Goal: Information Seeking & Learning: Learn about a topic

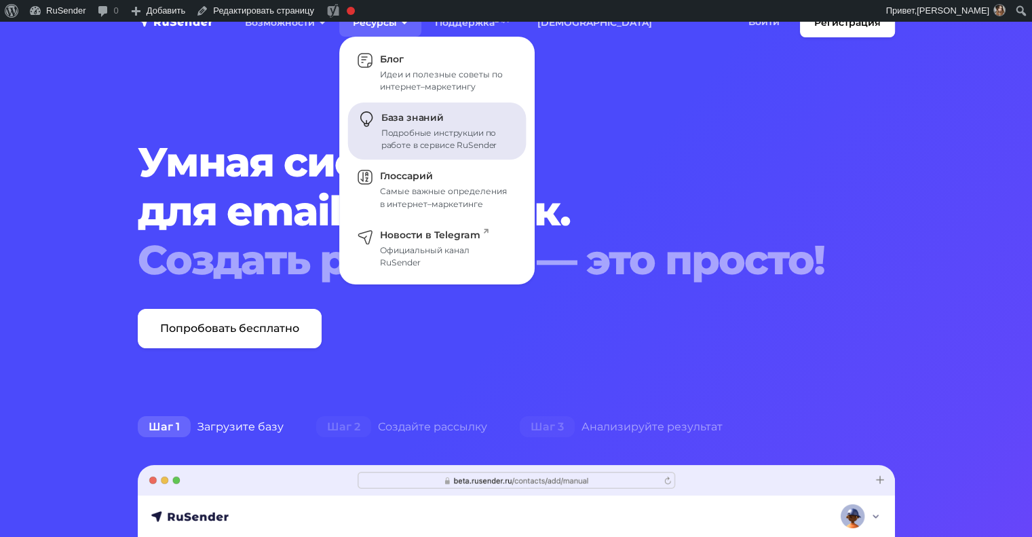
click at [415, 126] on link "База знаний Подробные инструкции по работе в сервисе RuSender" at bounding box center [437, 131] width 178 height 58
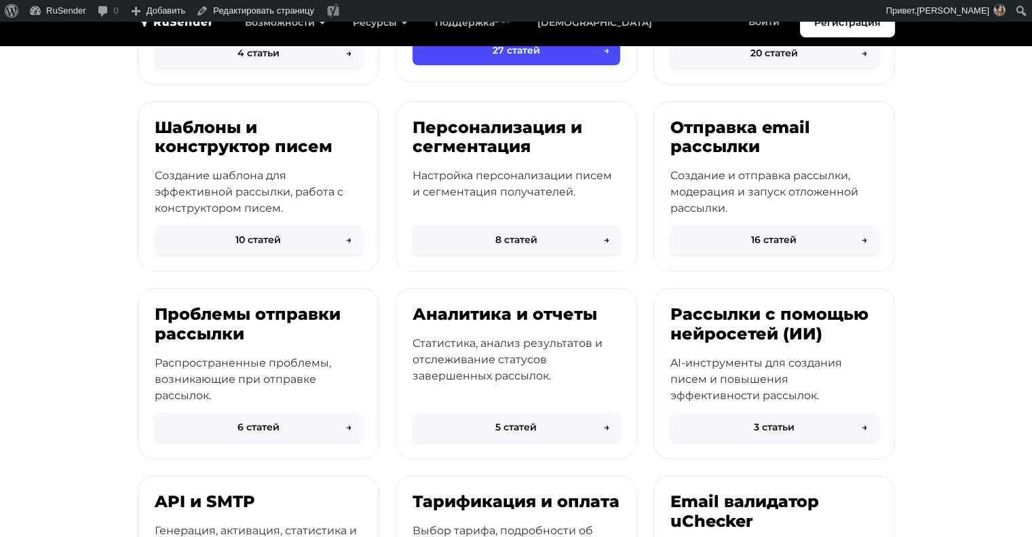
scroll to position [348, 0]
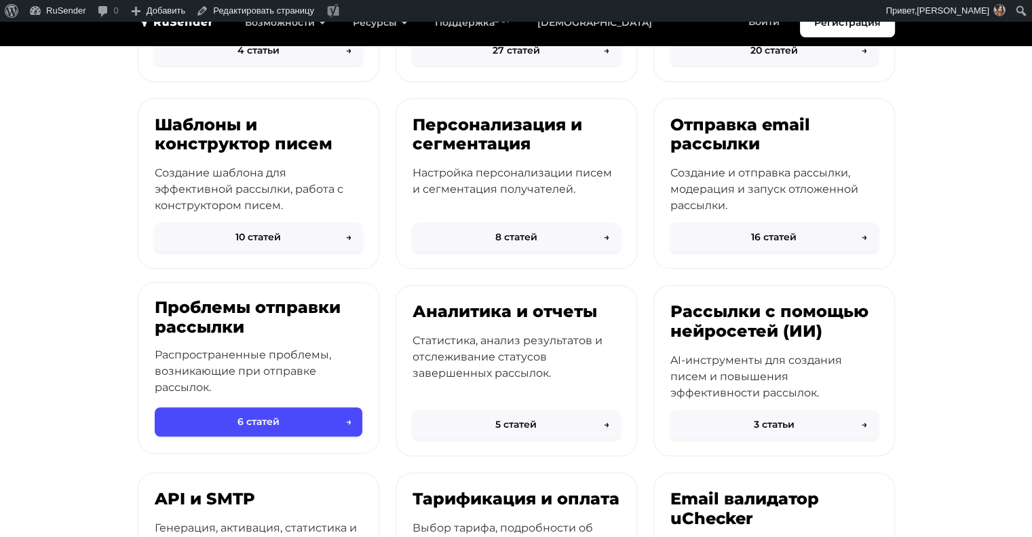
click at [282, 349] on p "Распространенные проблемы, возникающие при отправке рассылок." at bounding box center [259, 371] width 208 height 49
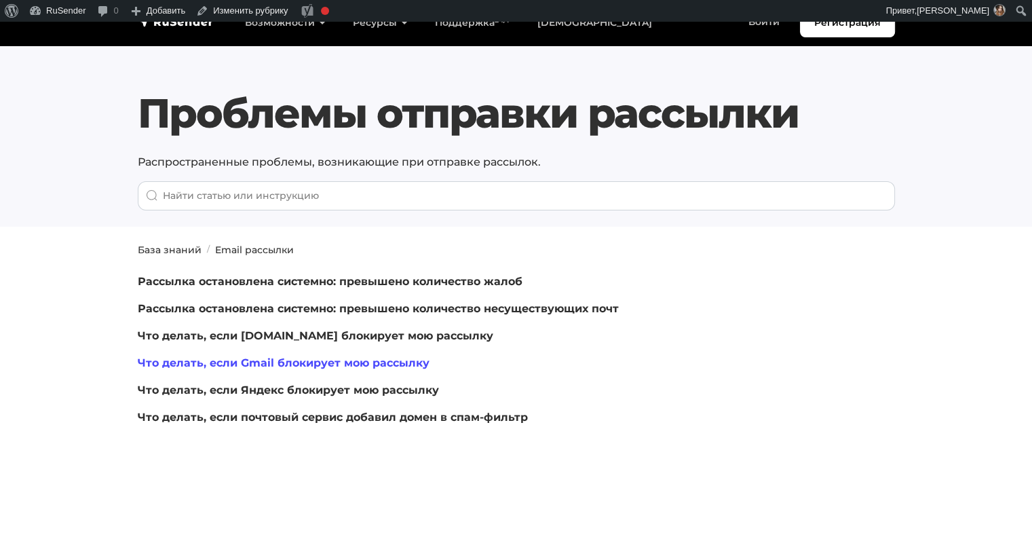
click at [398, 362] on link "Что делать, если Gmail блокирует мою рассылку" at bounding box center [284, 362] width 292 height 13
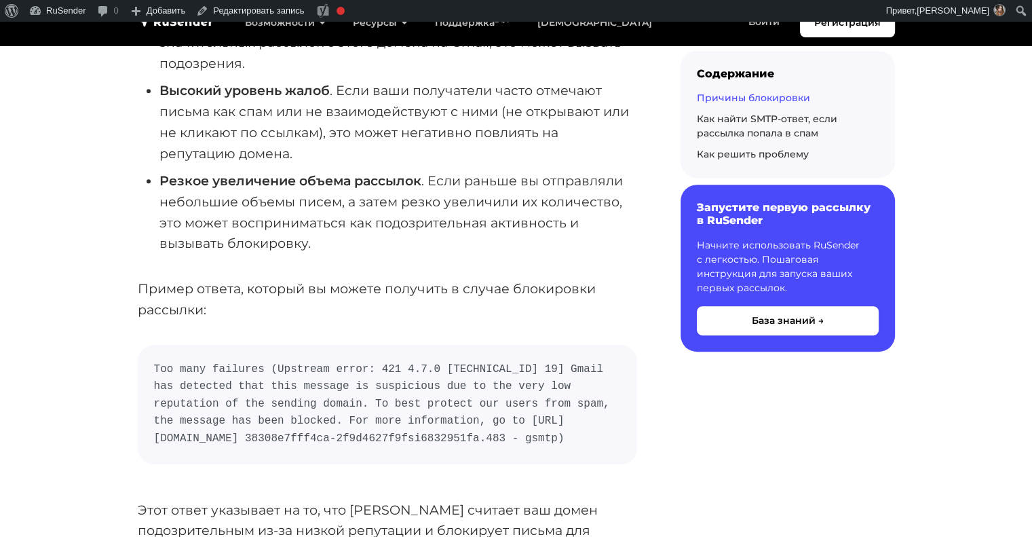
scroll to position [474, 0]
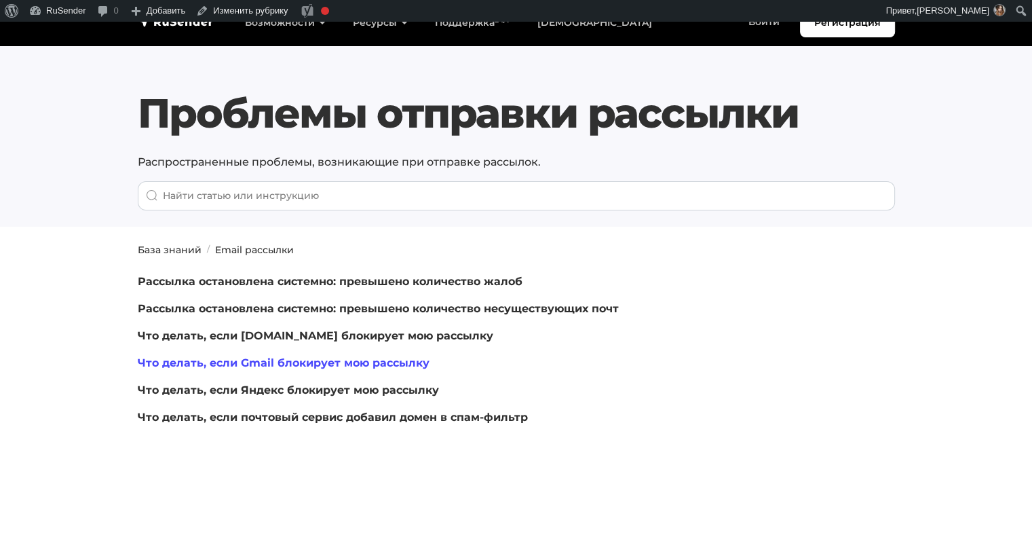
click at [299, 363] on link "Что делать, если Gmail блокирует мою рассылку" at bounding box center [284, 362] width 292 height 13
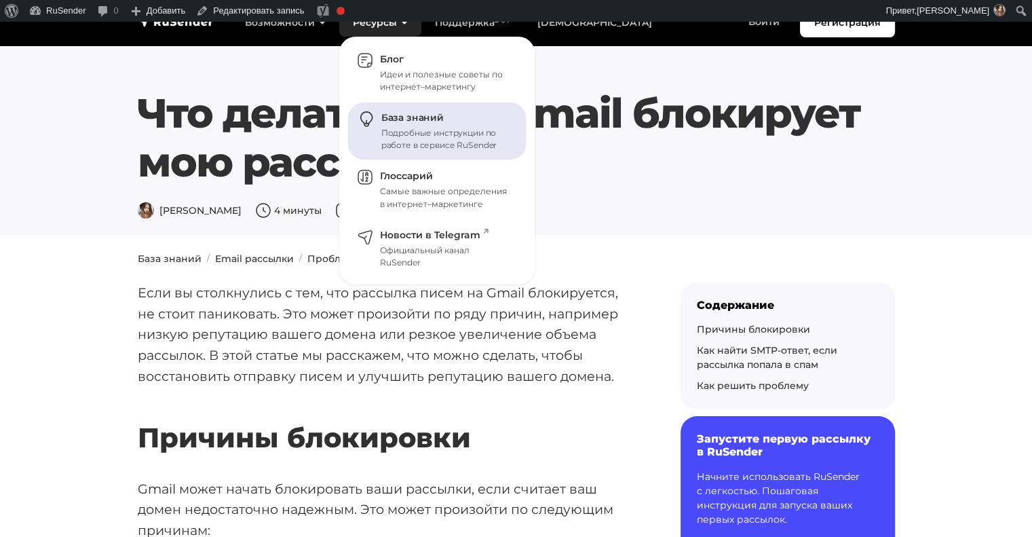
click at [410, 121] on span "База знаний" at bounding box center [412, 118] width 62 height 12
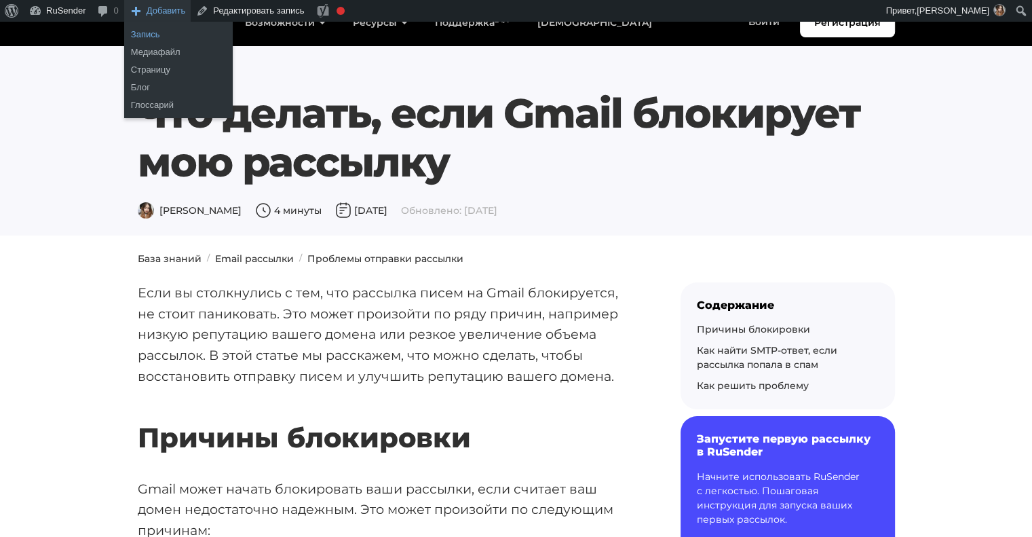
click at [167, 37] on link "Запись" at bounding box center [178, 35] width 109 height 18
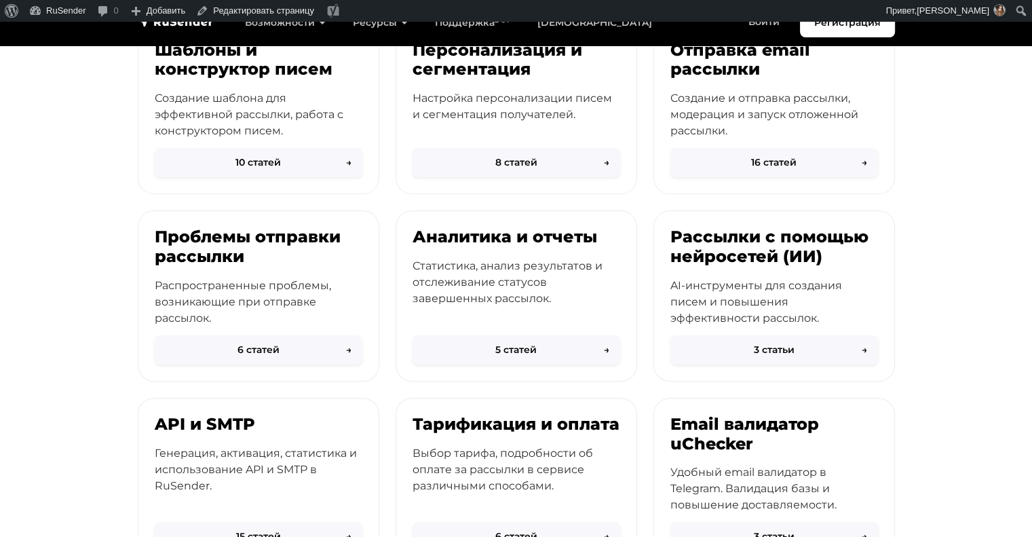
scroll to position [423, 0]
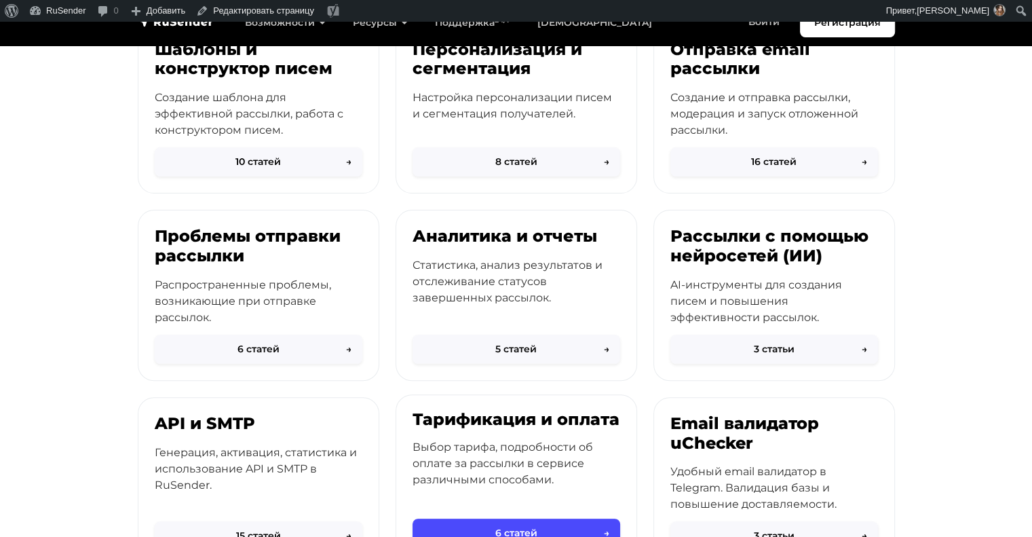
click at [455, 434] on div "Тарификация и оплата Выбор тарифа, подробности об оплате за рассылки в сервисе …" at bounding box center [516, 466] width 240 height 142
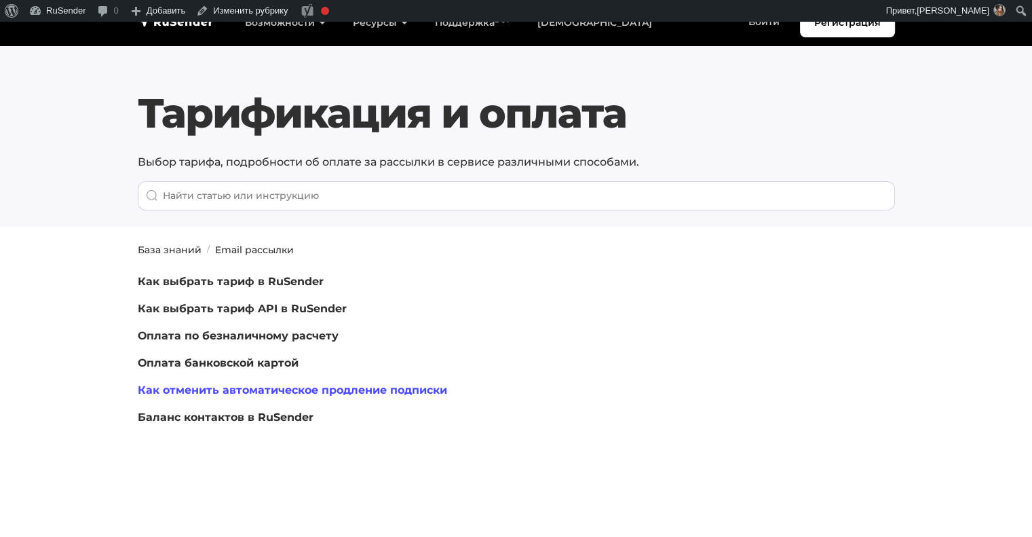
click at [267, 392] on link "Как отменить автоматическое продление подписки" at bounding box center [292, 389] width 309 height 13
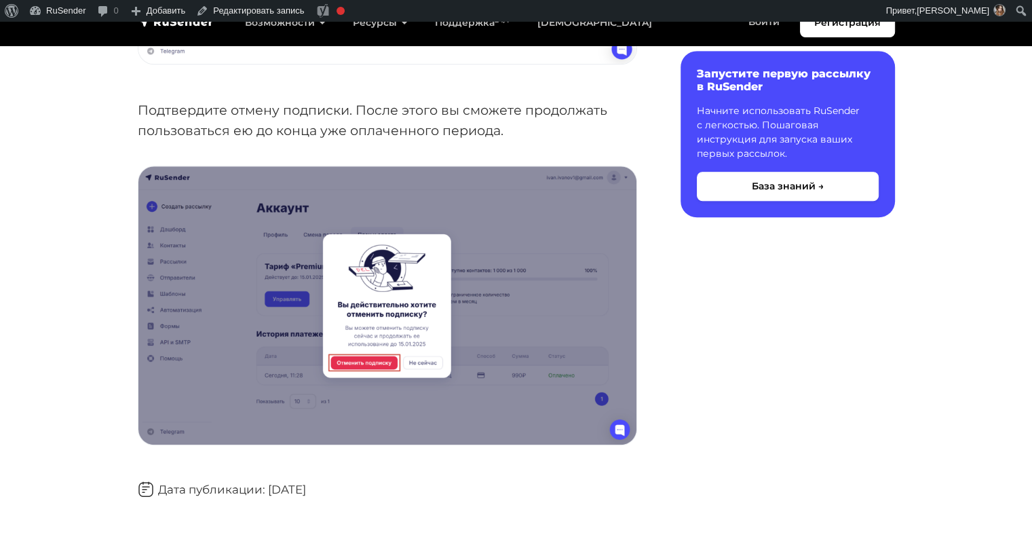
scroll to position [750, 0]
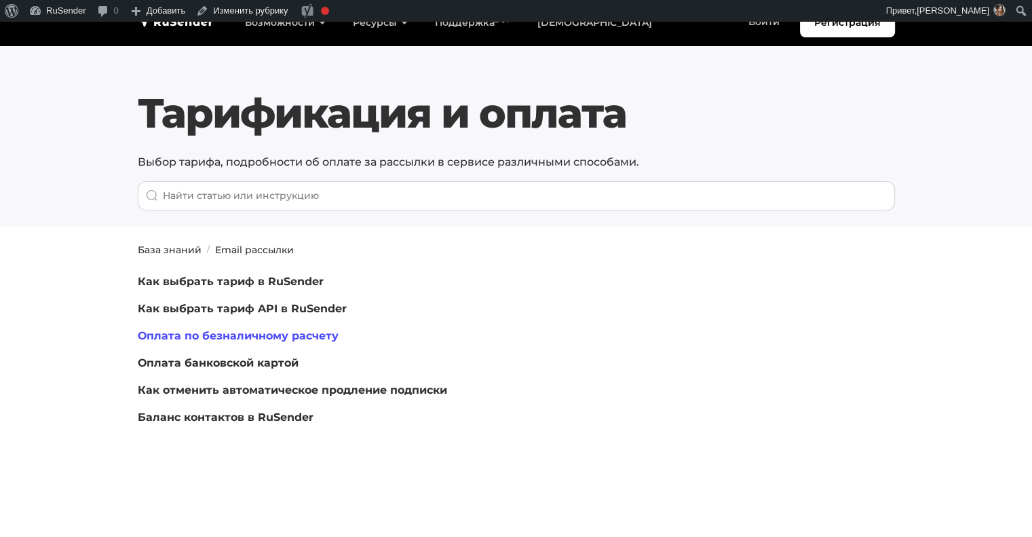
click at [228, 339] on link "Оплата по безналичному расчету" at bounding box center [238, 335] width 201 height 13
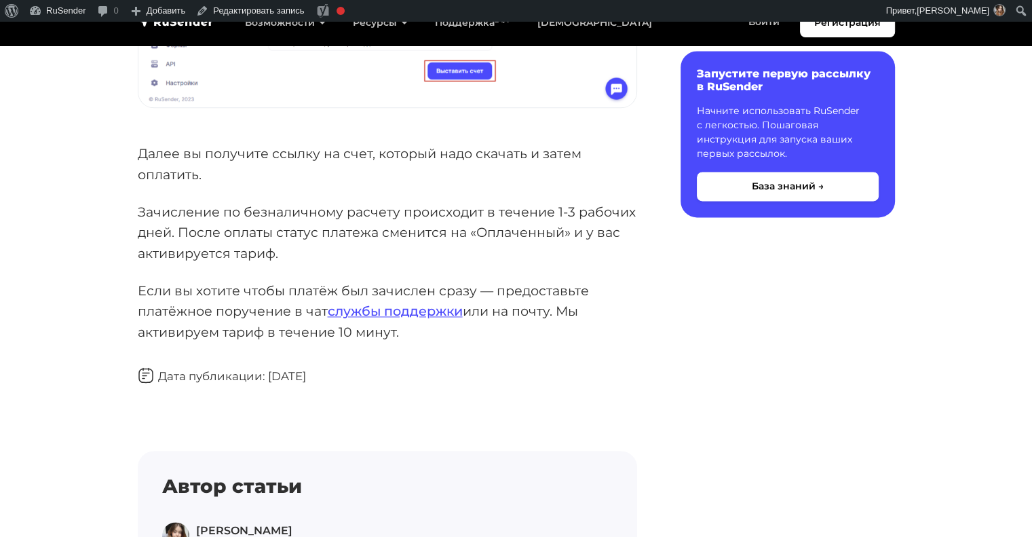
scroll to position [1780, 0]
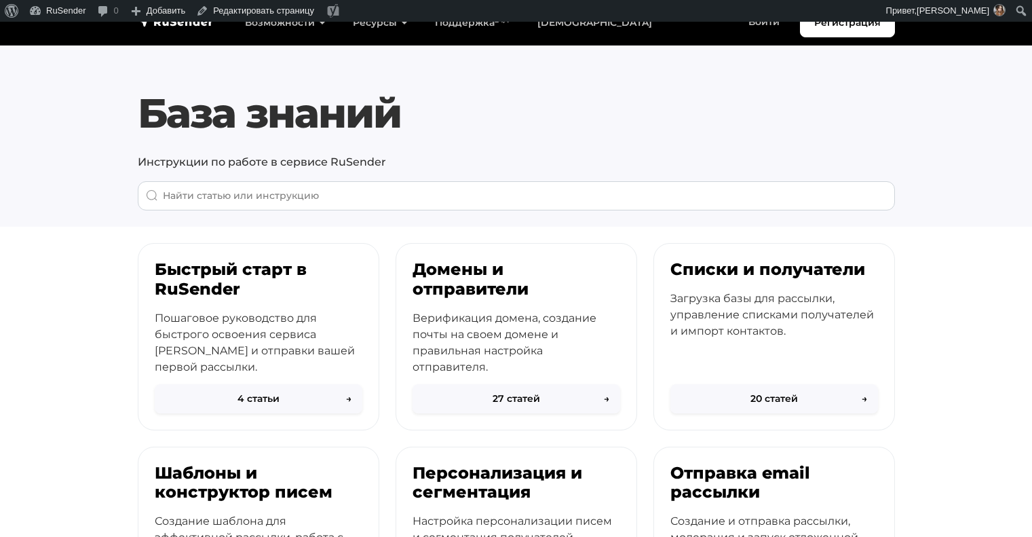
scroll to position [423, 0]
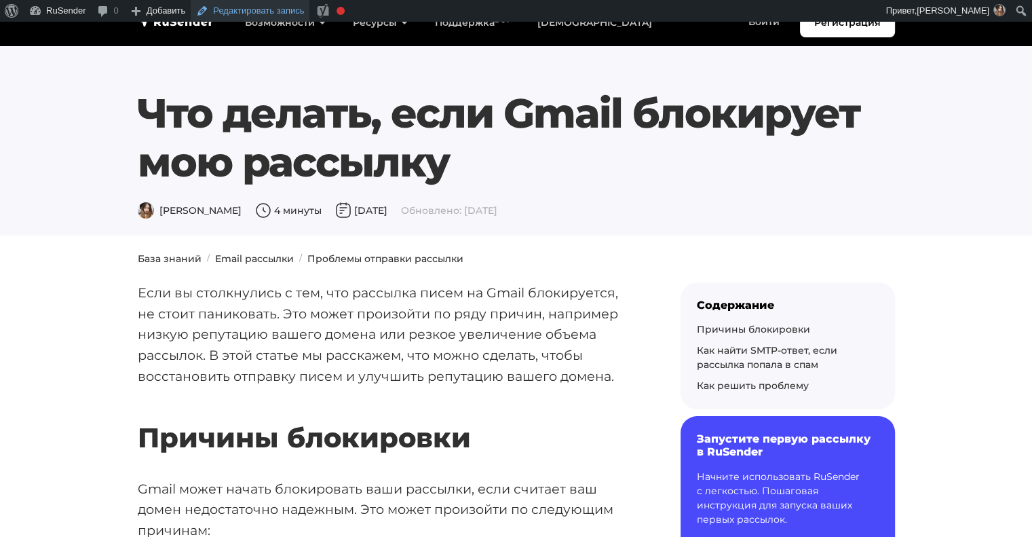
click at [258, 14] on link "Редактировать запись" at bounding box center [250, 11] width 119 height 22
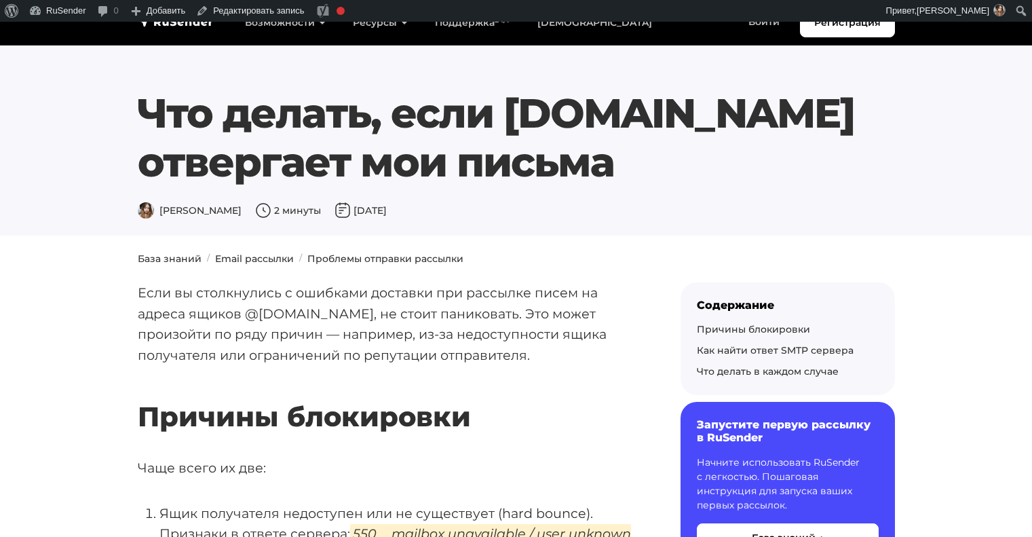
scroll to position [324, 0]
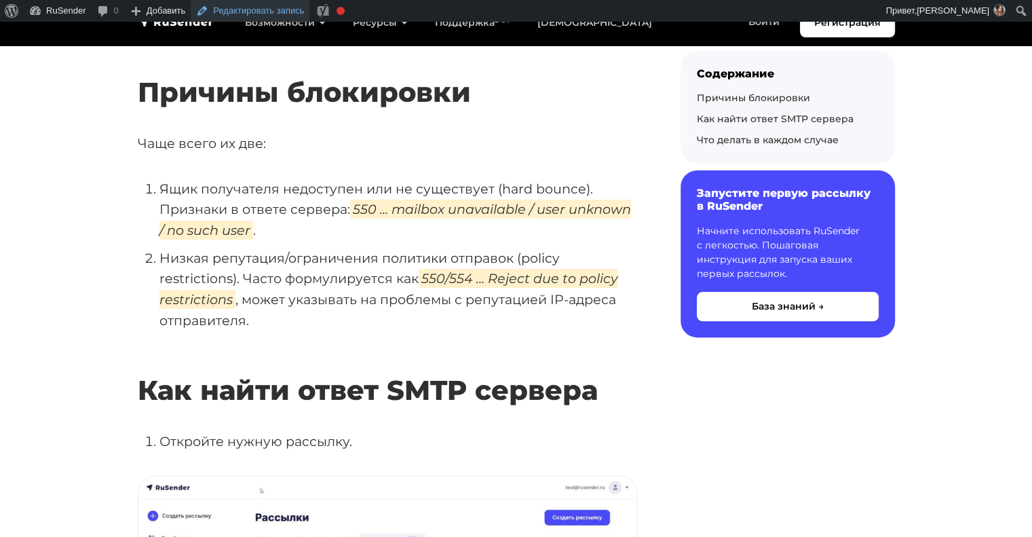
click at [249, 18] on link "Редактировать запись" at bounding box center [250, 11] width 119 height 22
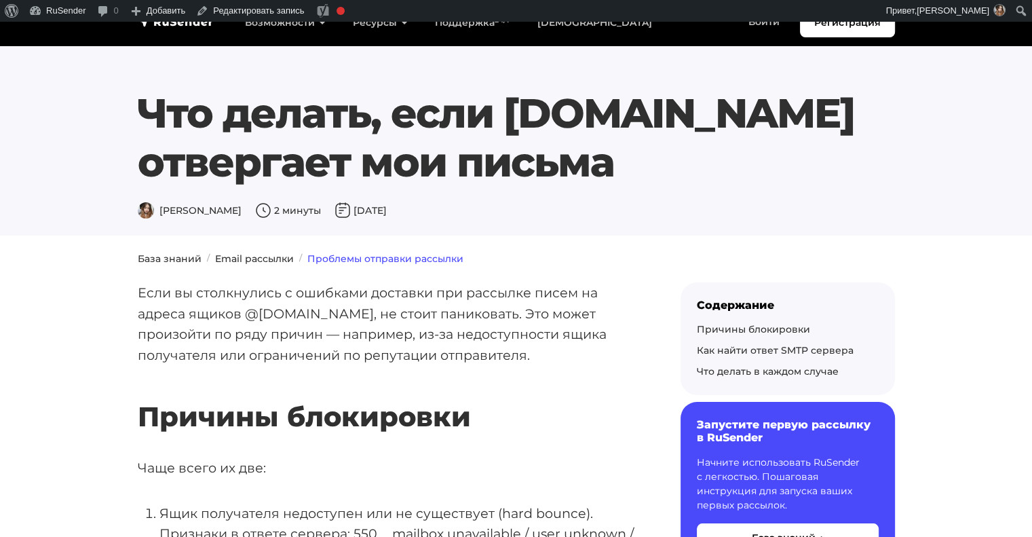
click at [330, 259] on link "Проблемы отправки рассылки" at bounding box center [385, 258] width 156 height 12
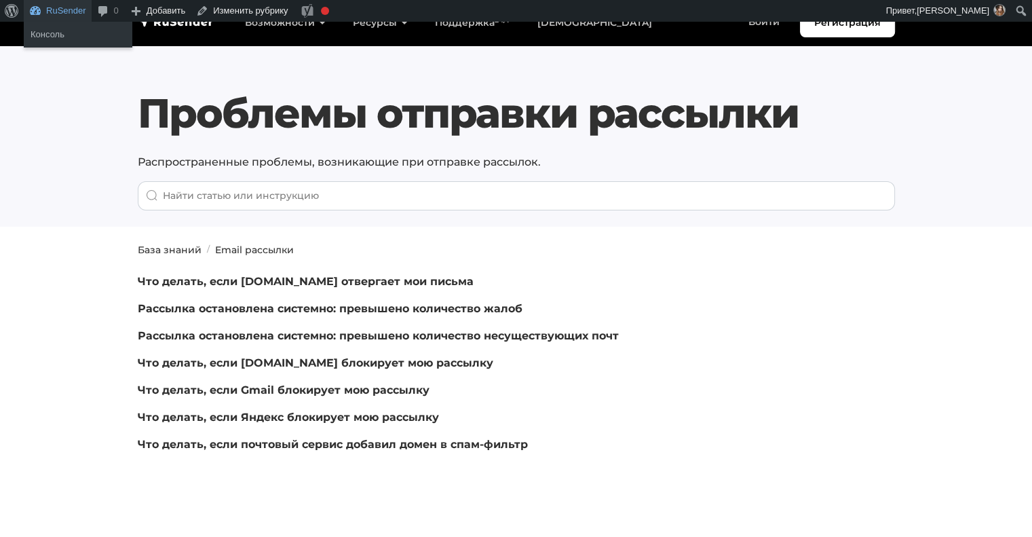
click at [31, 14] on link "RuSender" at bounding box center [58, 11] width 68 height 22
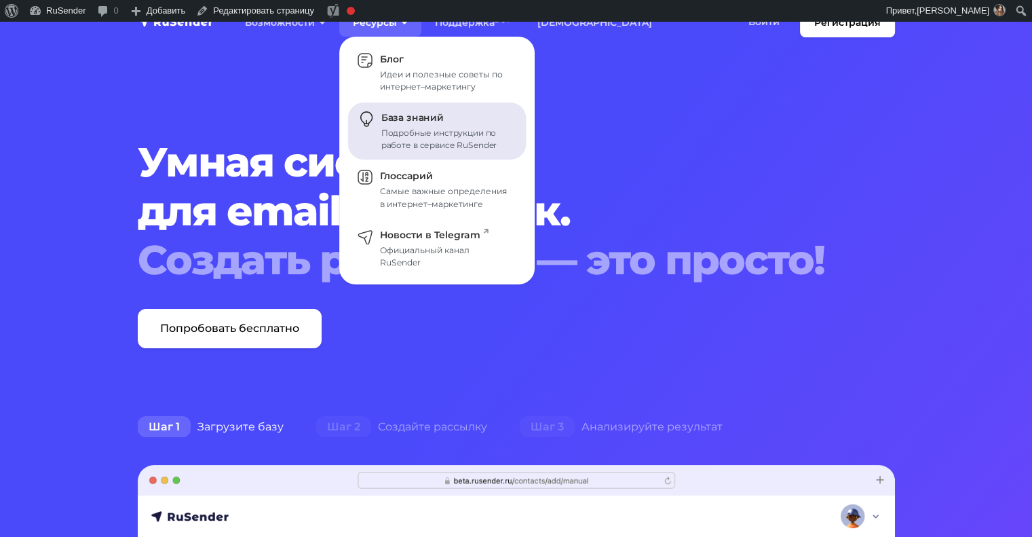
click at [417, 144] on div "Подробные инструкции по работе в сервисе RuSender" at bounding box center [445, 139] width 129 height 24
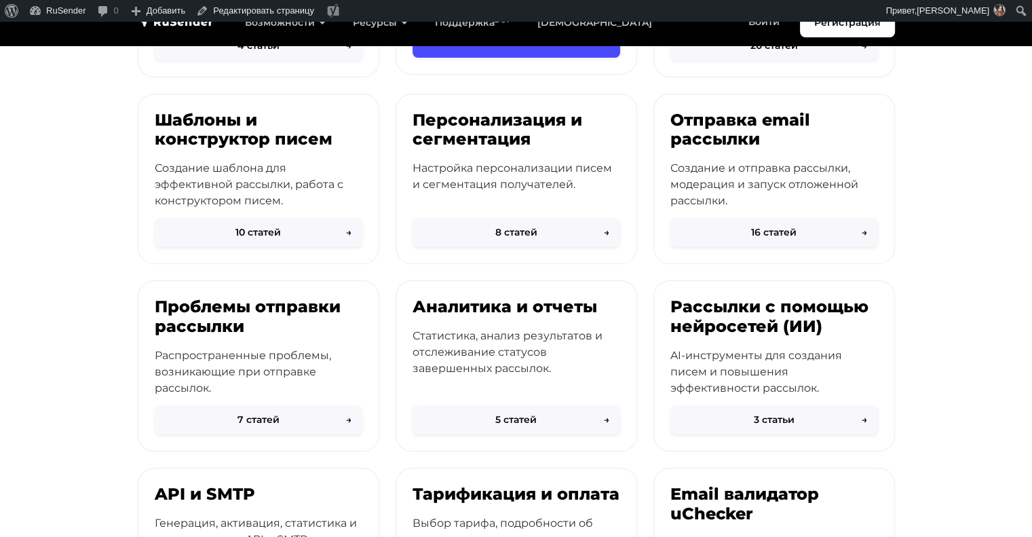
scroll to position [358, 0]
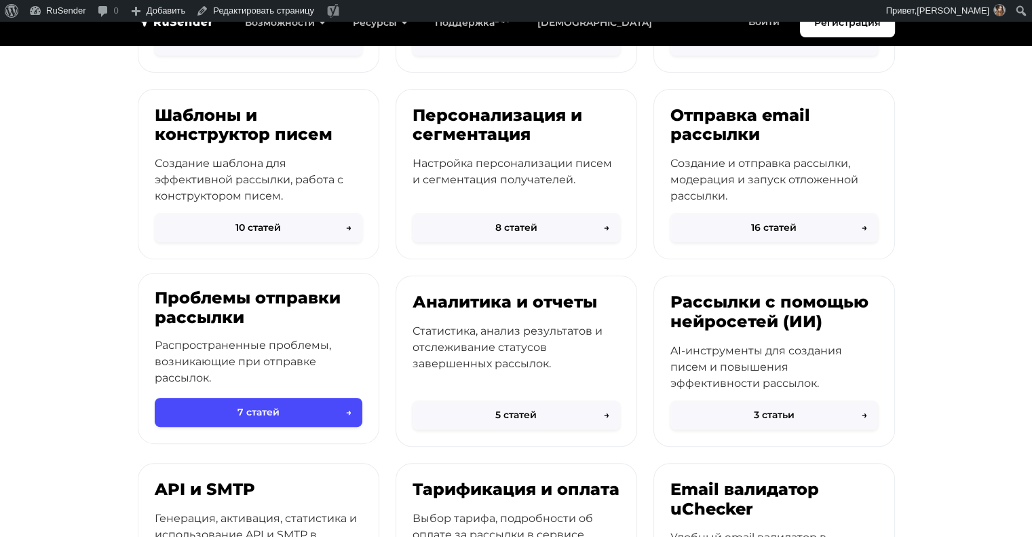
click at [266, 314] on h3 "Проблемы отправки рассылки" at bounding box center [259, 307] width 208 height 39
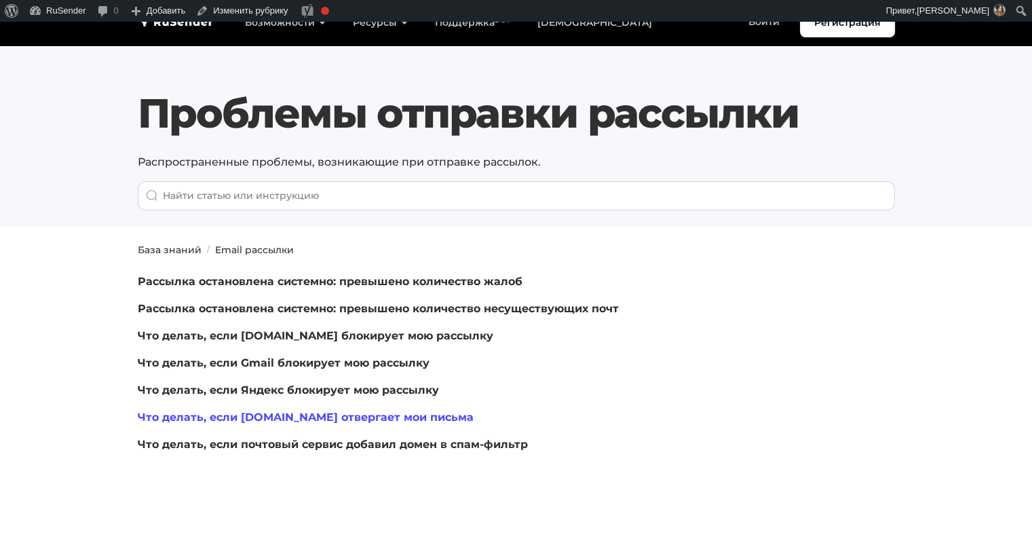
click at [311, 412] on link "Что делать, если [DOMAIN_NAME] отвергает мои письма" at bounding box center [306, 417] width 336 height 13
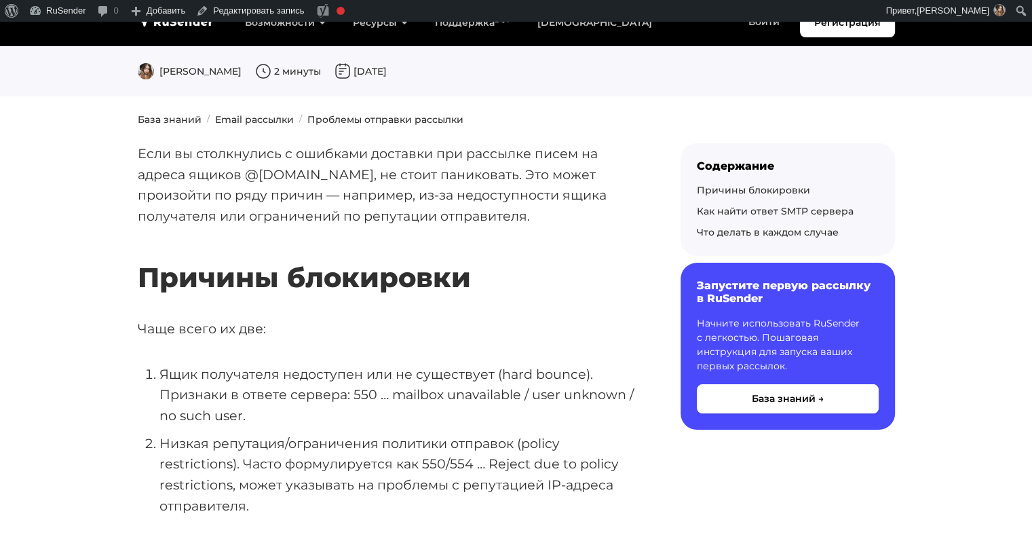
scroll to position [147, 0]
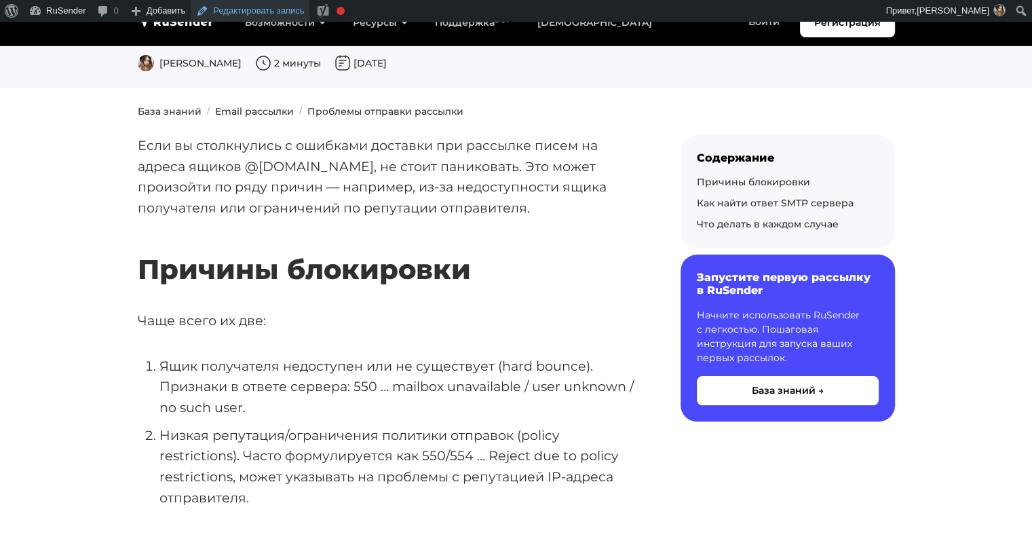
click at [231, 14] on link "Редактировать запись" at bounding box center [250, 11] width 119 height 22
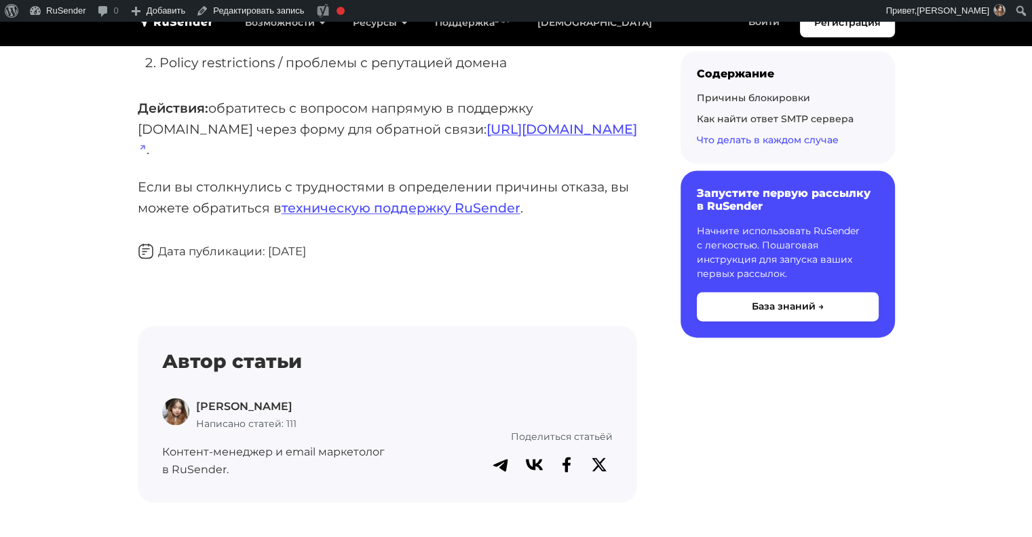
scroll to position [1829, 0]
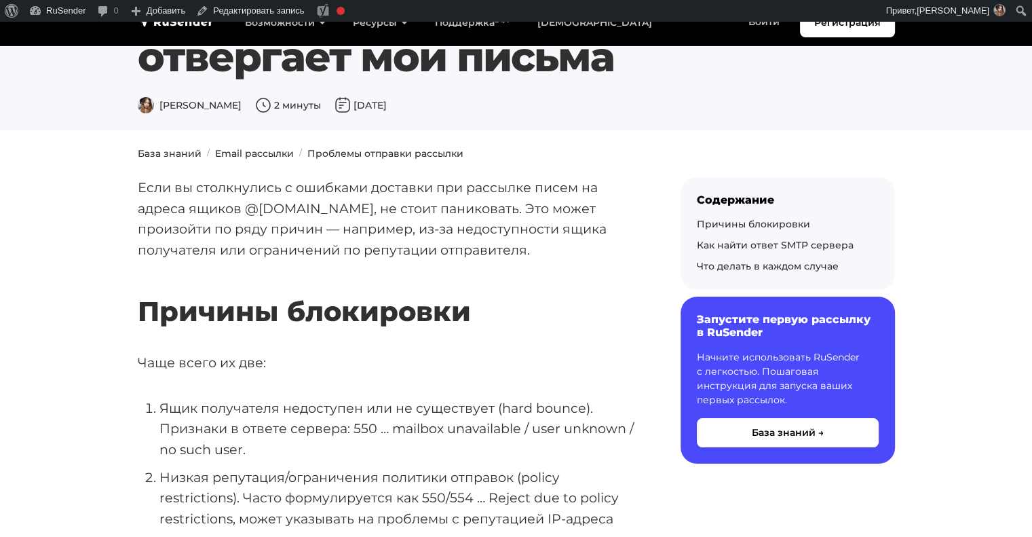
scroll to position [0, 0]
